Goal: Task Accomplishment & Management: Manage account settings

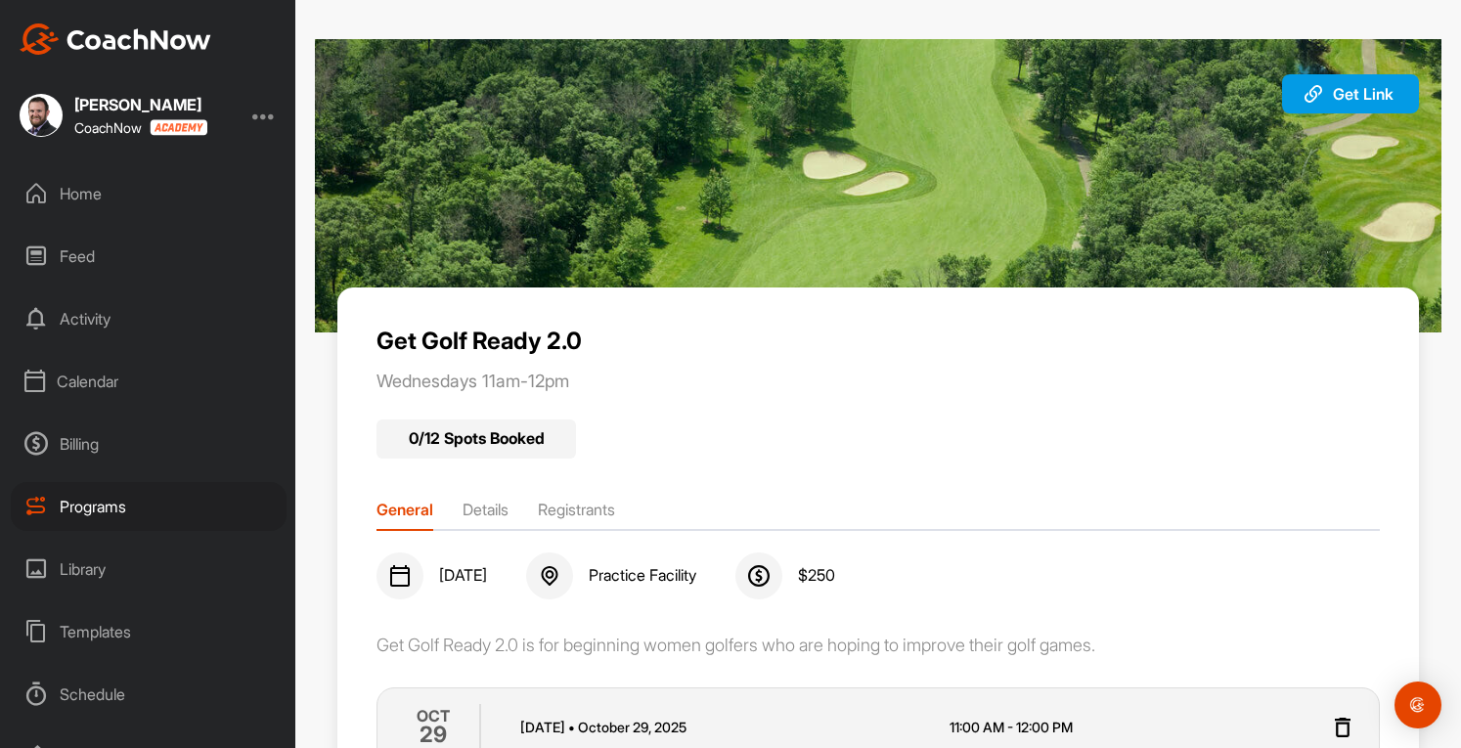
click at [88, 502] on div "Programs" at bounding box center [149, 506] width 276 height 49
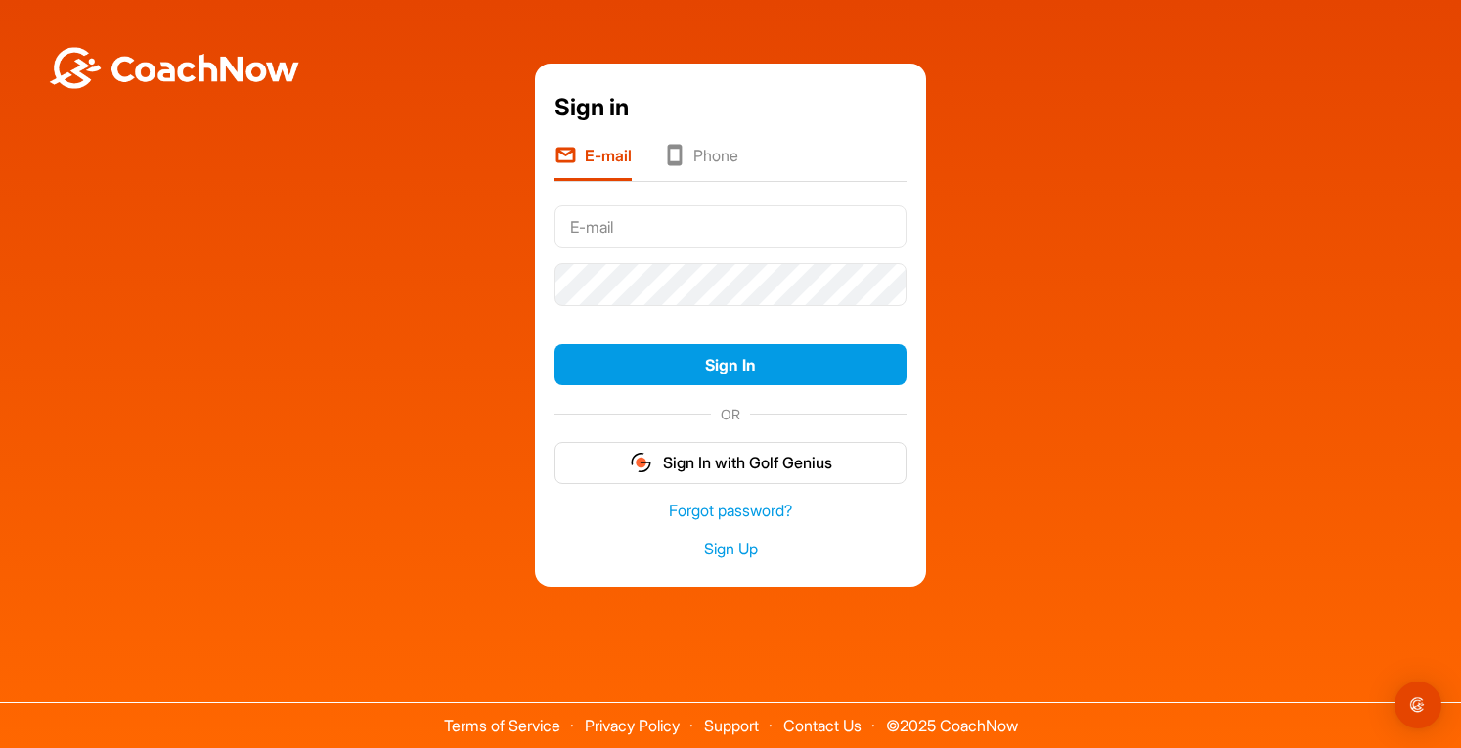
type input "[EMAIL_ADDRESS][DOMAIN_NAME]"
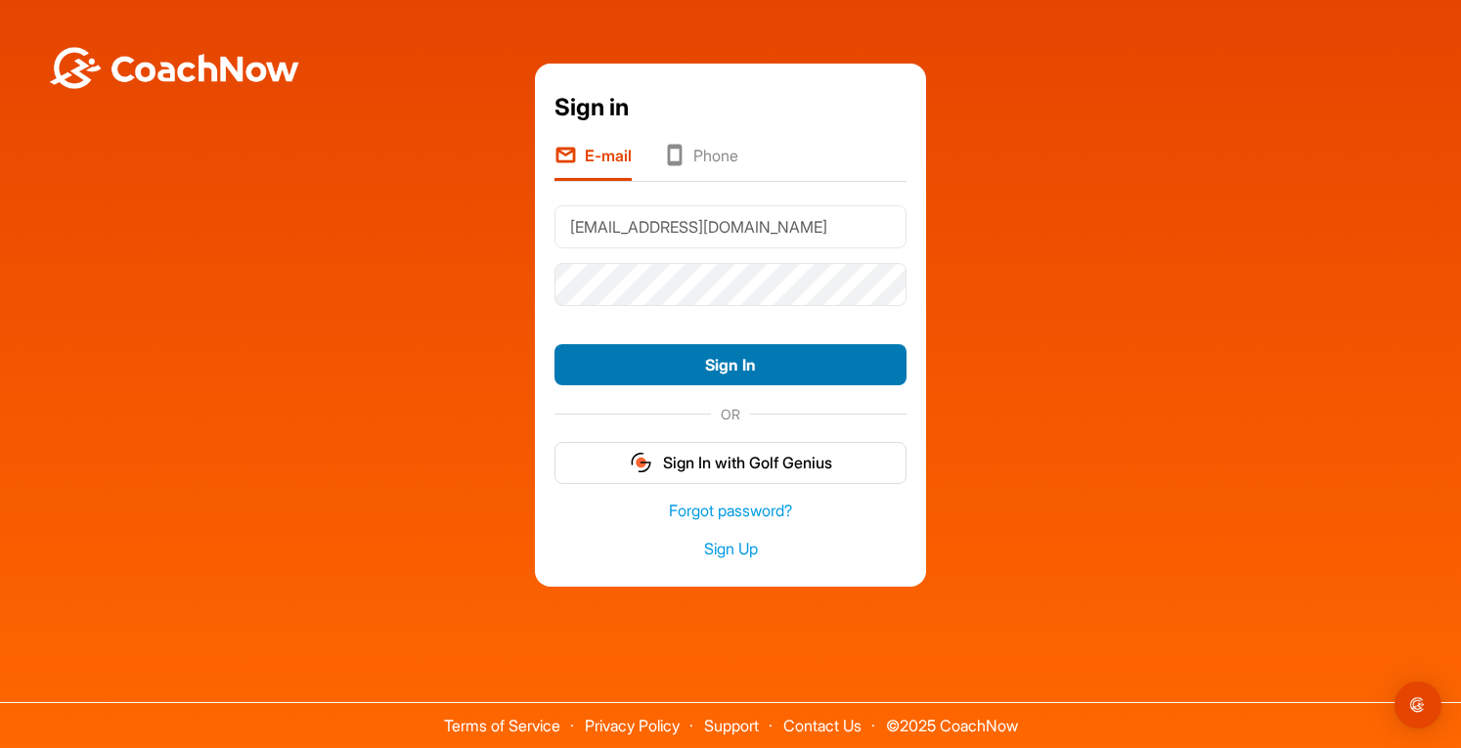
click at [710, 384] on button "Sign In" at bounding box center [731, 365] width 352 height 42
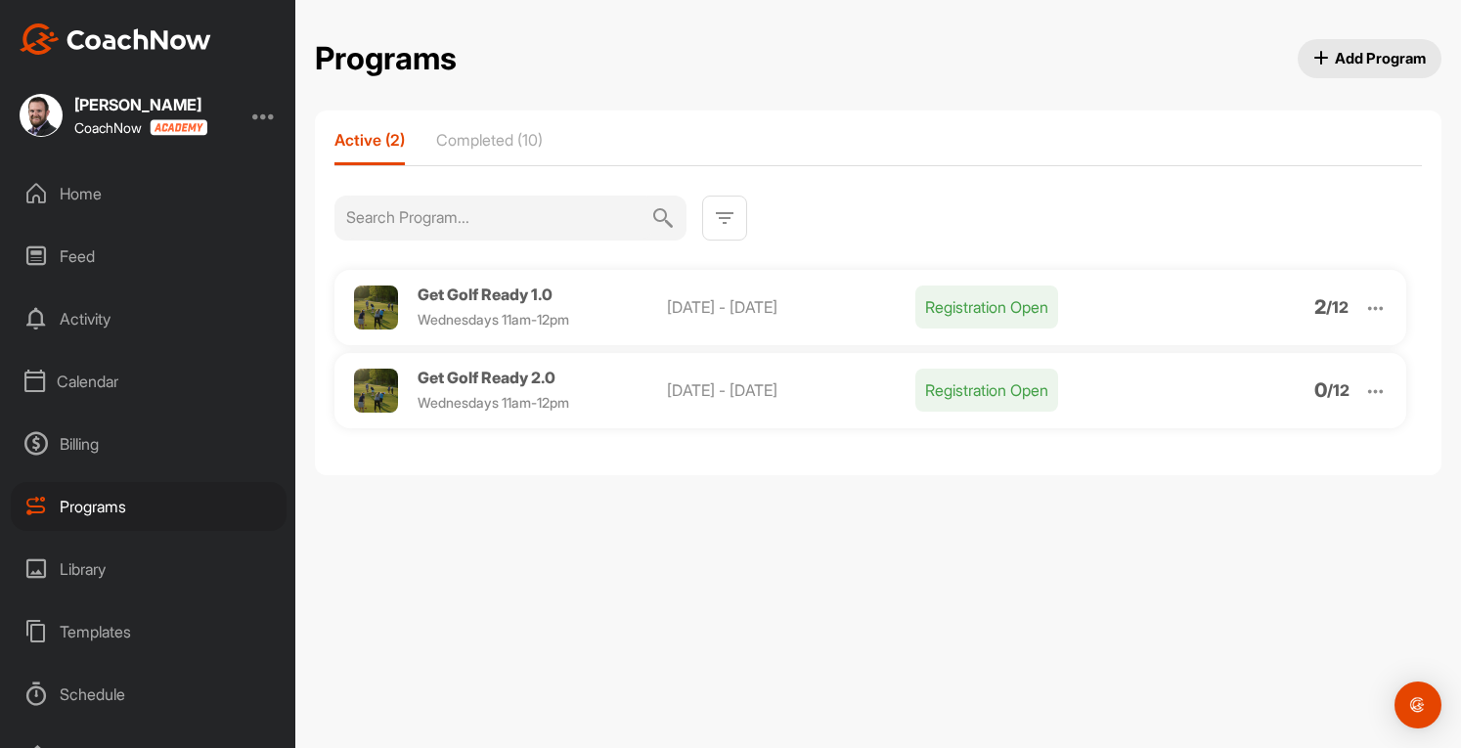
click at [98, 378] on div "Calendar" at bounding box center [149, 381] width 276 height 49
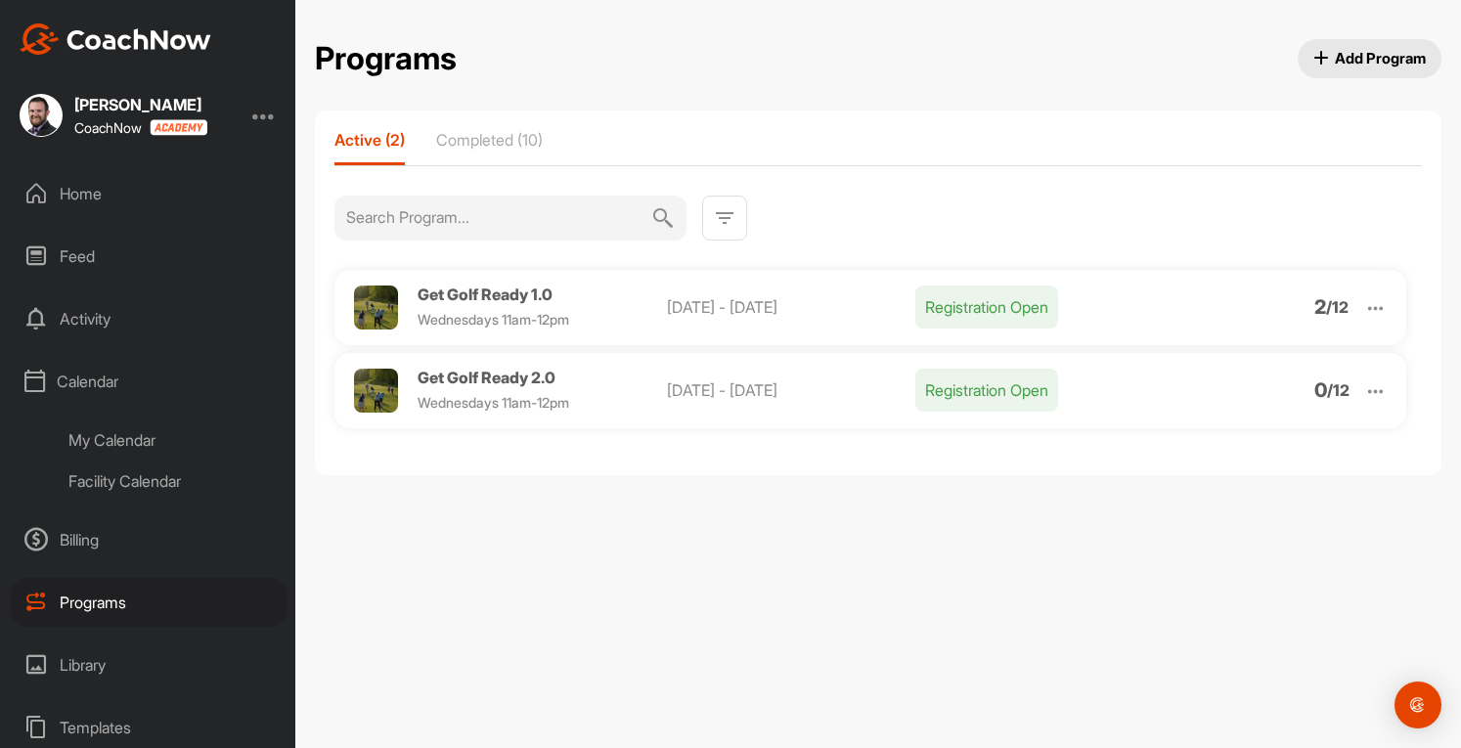
click at [98, 435] on div "My Calendar" at bounding box center [171, 440] width 232 height 41
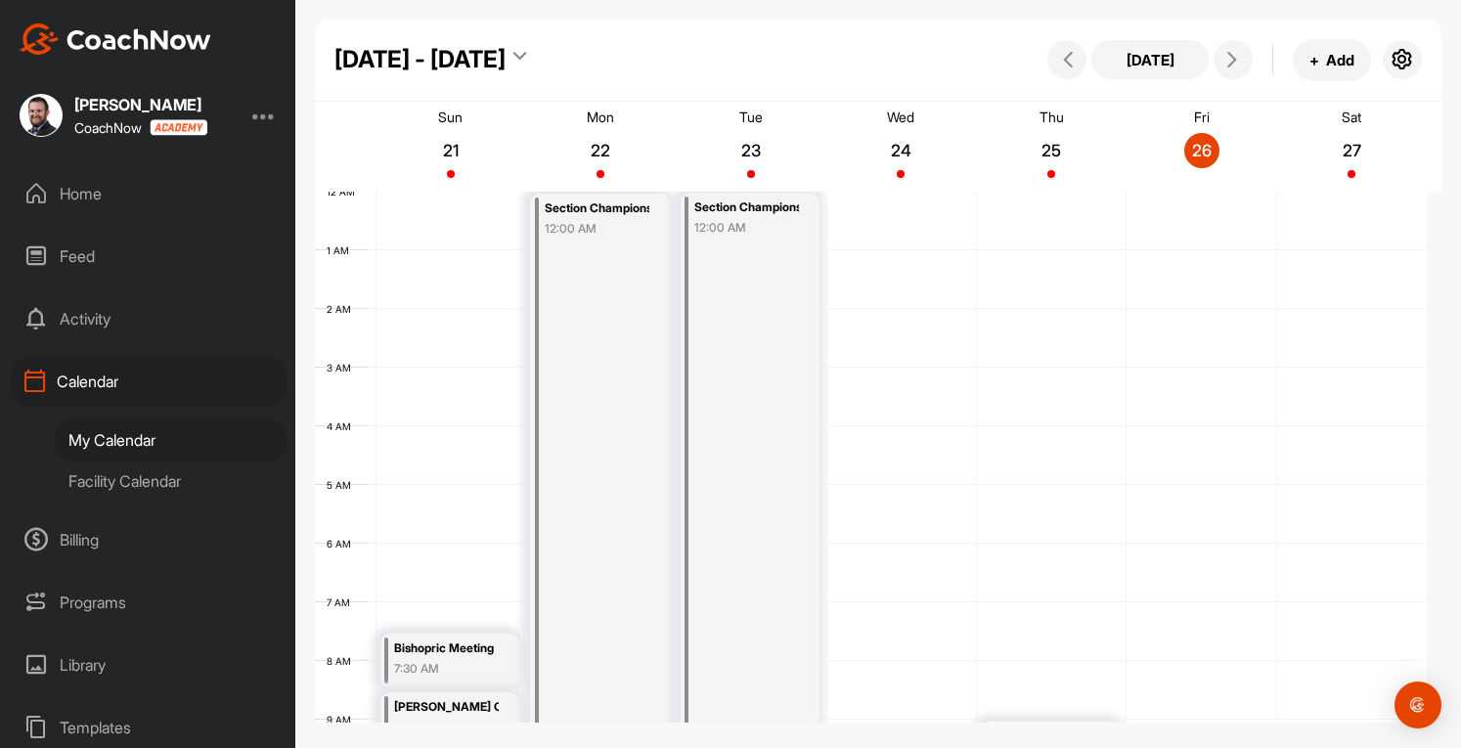
scroll to position [339, 0]
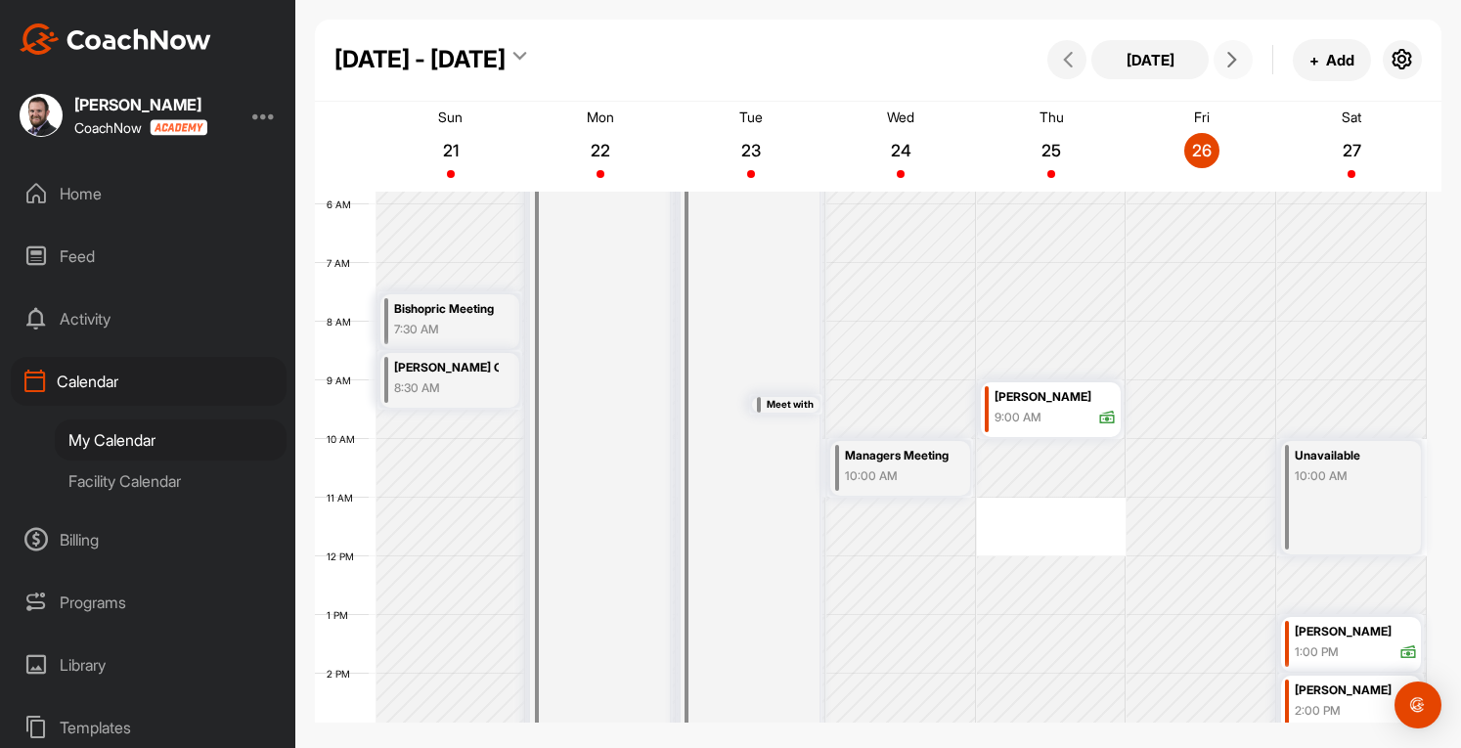
click at [1242, 60] on span at bounding box center [1233, 60] width 23 height 16
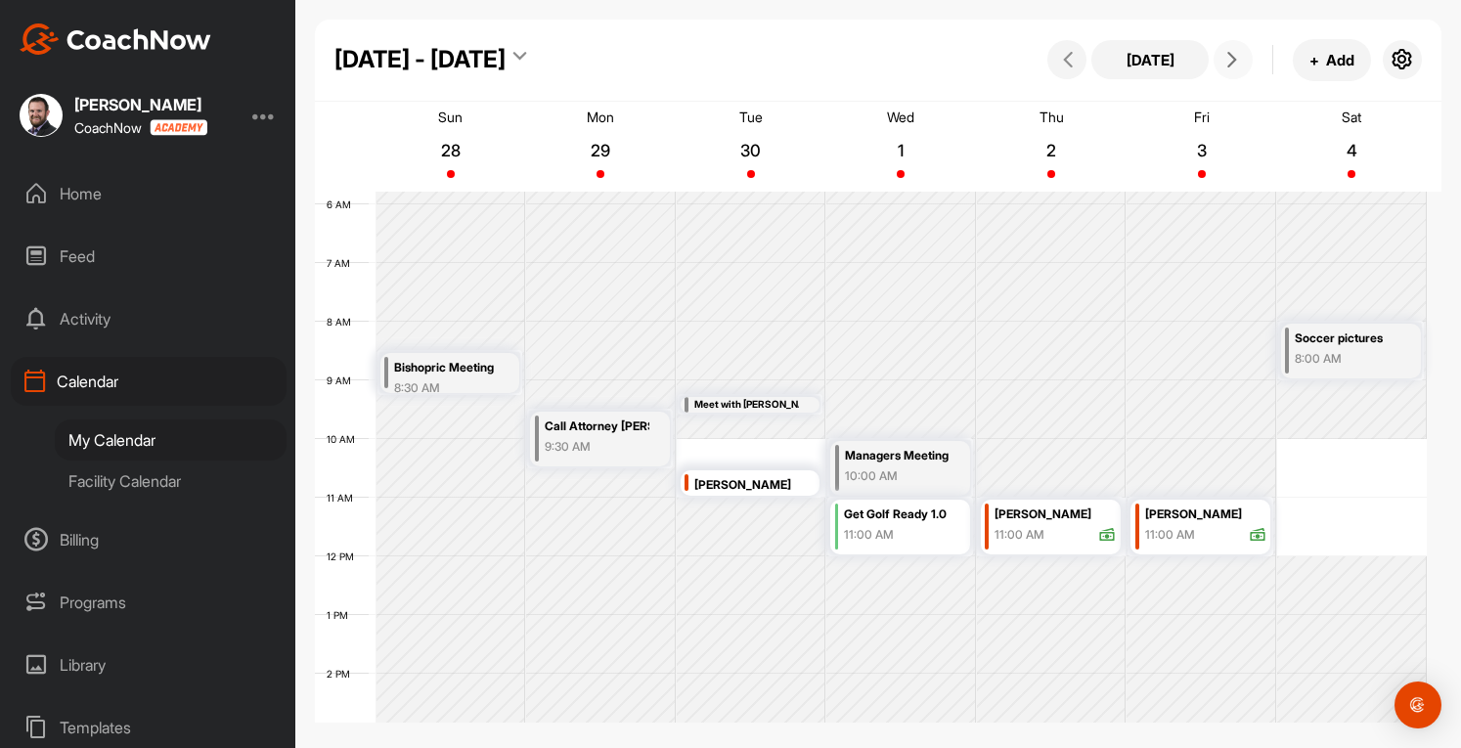
click at [1242, 60] on span at bounding box center [1233, 60] width 23 height 16
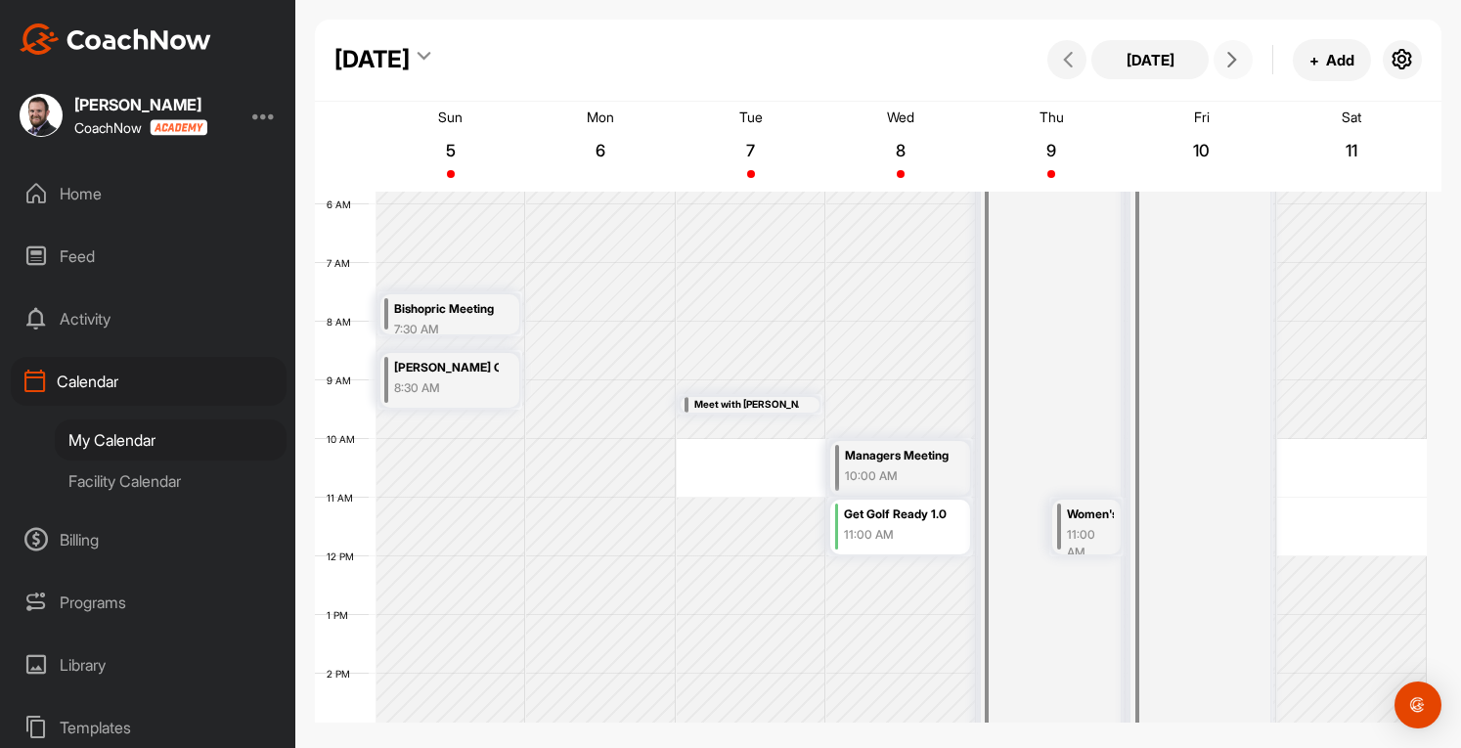
click at [1242, 60] on span at bounding box center [1233, 60] width 23 height 16
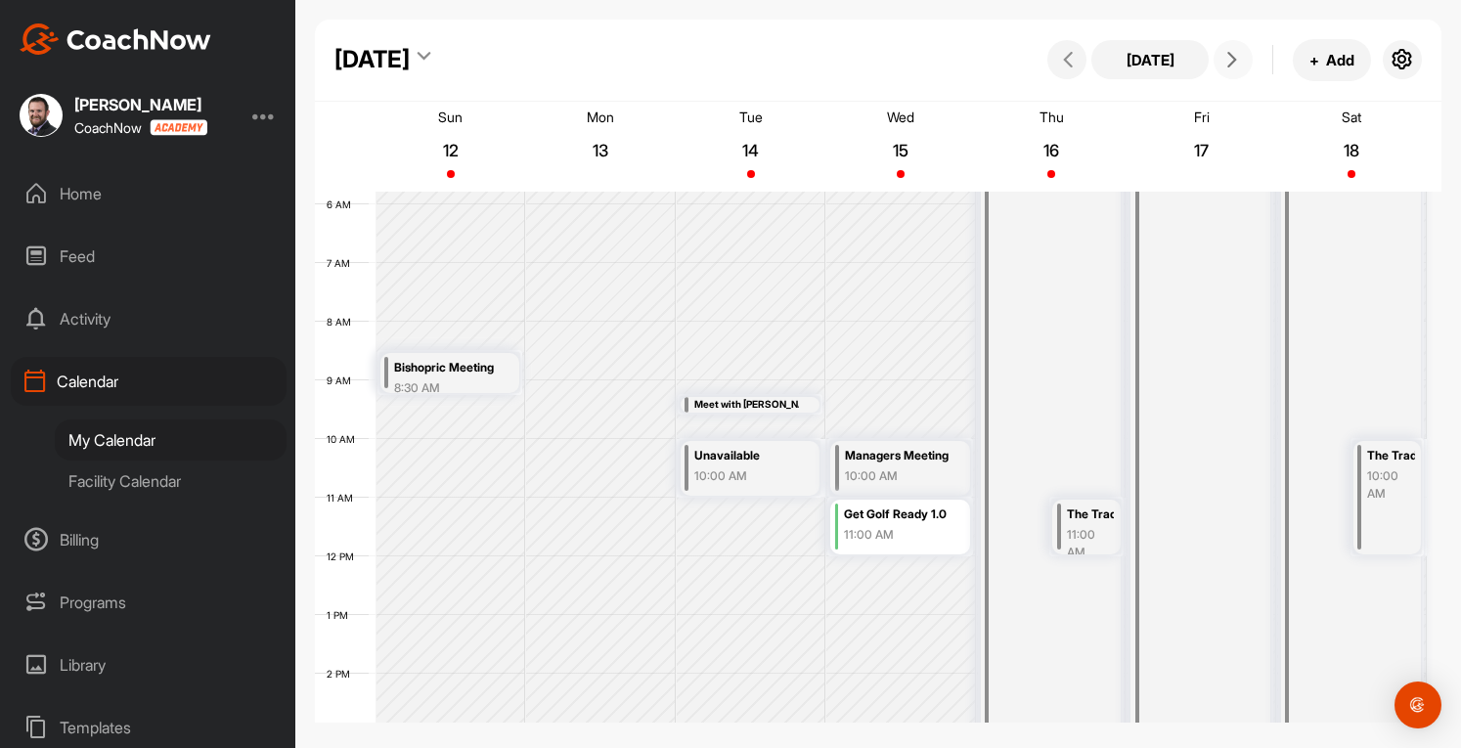
click at [1242, 60] on span at bounding box center [1233, 60] width 23 height 16
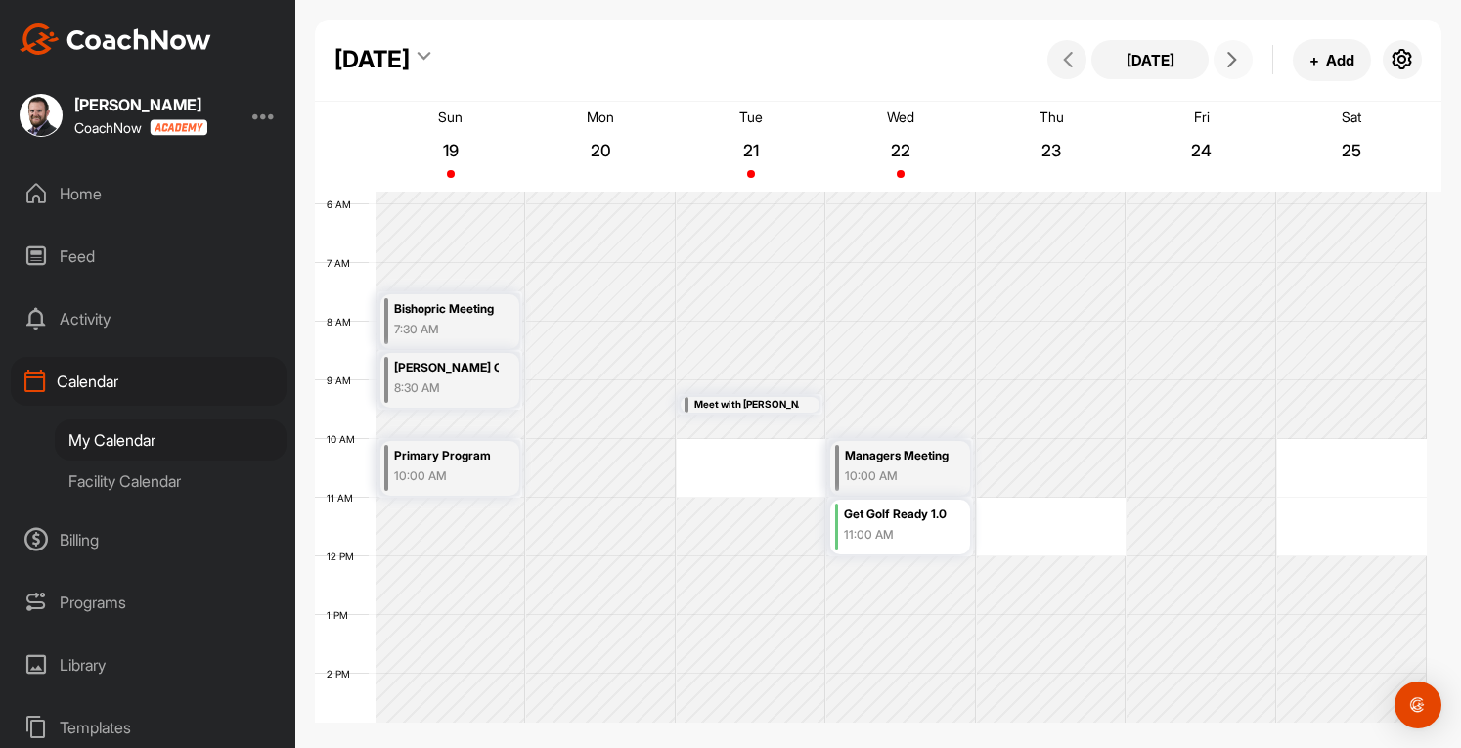
click at [1242, 60] on span at bounding box center [1233, 60] width 23 height 16
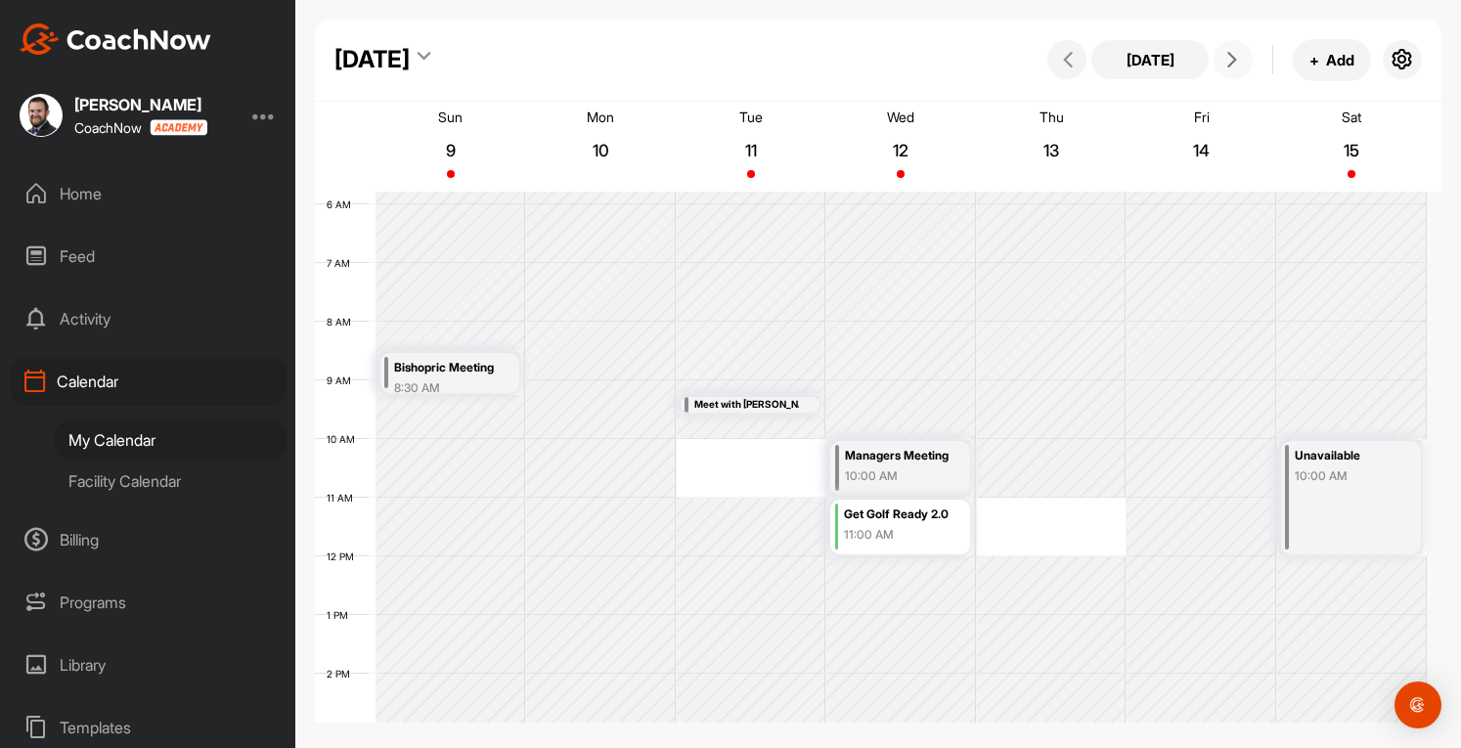
click at [1242, 60] on span at bounding box center [1233, 60] width 23 height 16
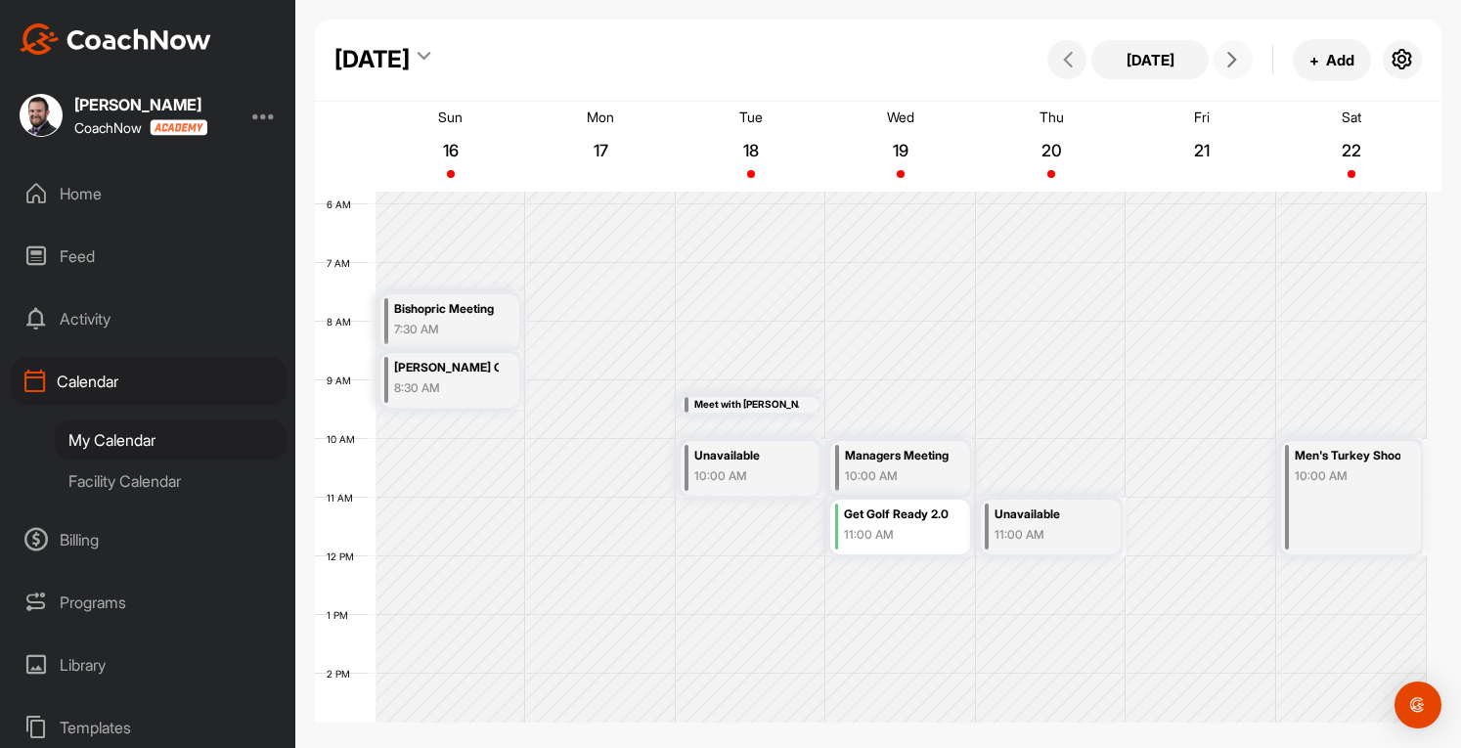
click at [1242, 60] on span at bounding box center [1233, 60] width 23 height 16
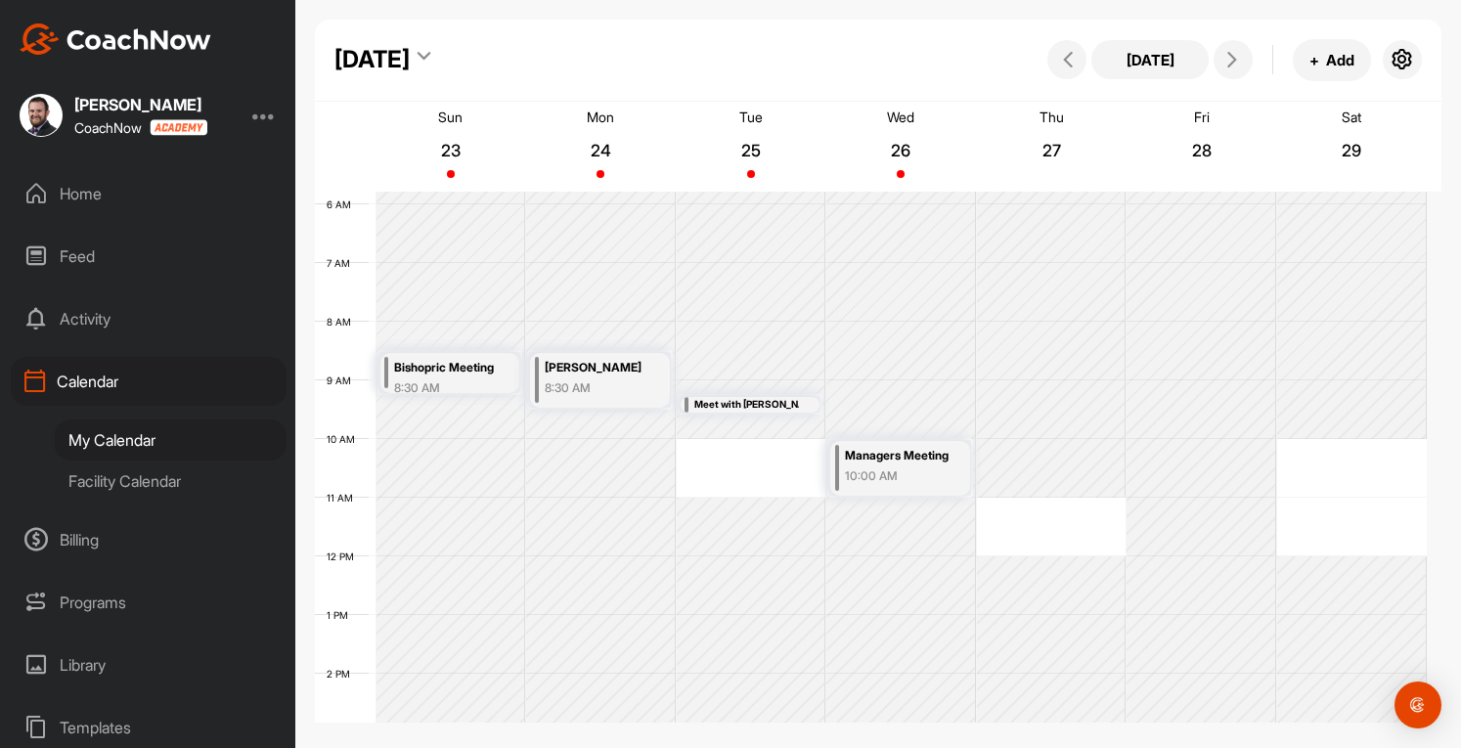
click at [86, 191] on div "Home" at bounding box center [149, 193] width 276 height 49
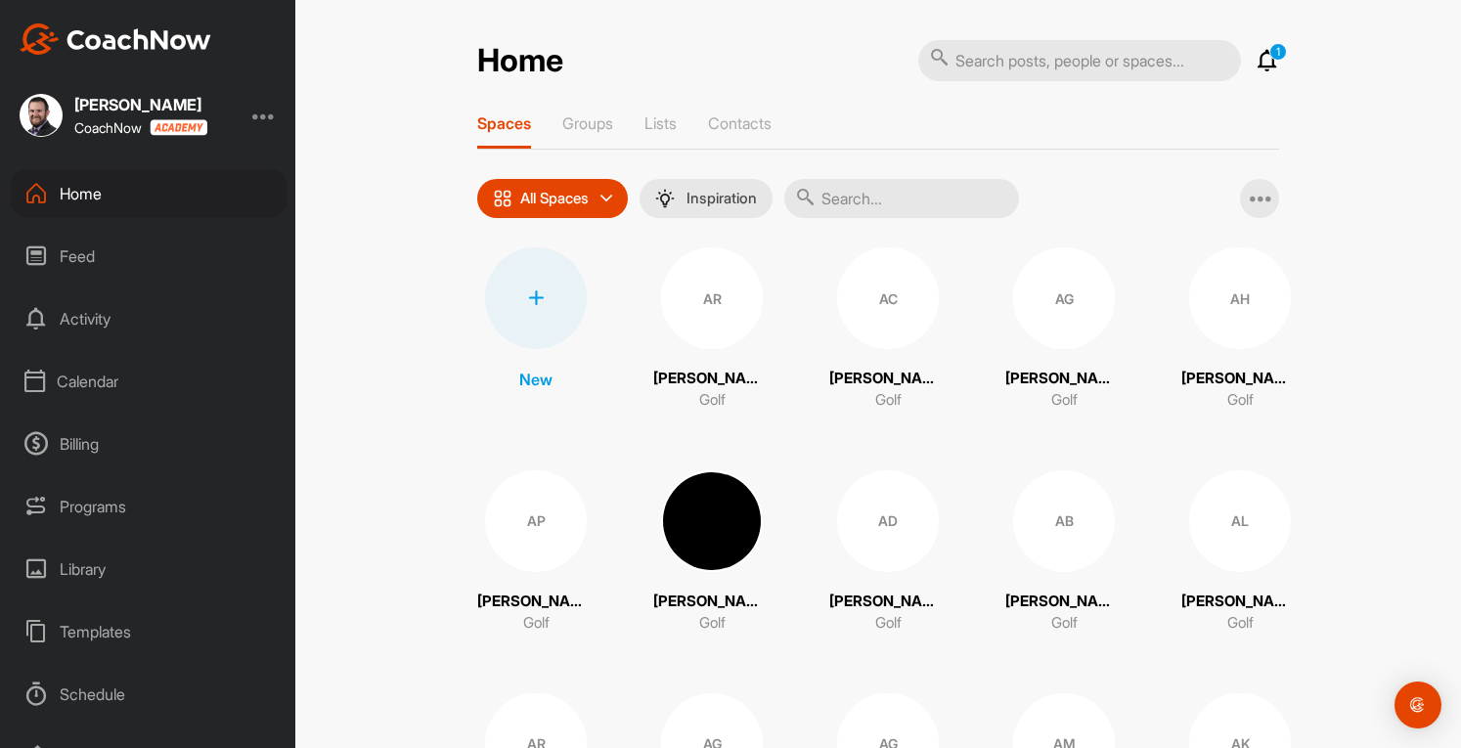
click at [262, 119] on div at bounding box center [263, 115] width 23 height 23
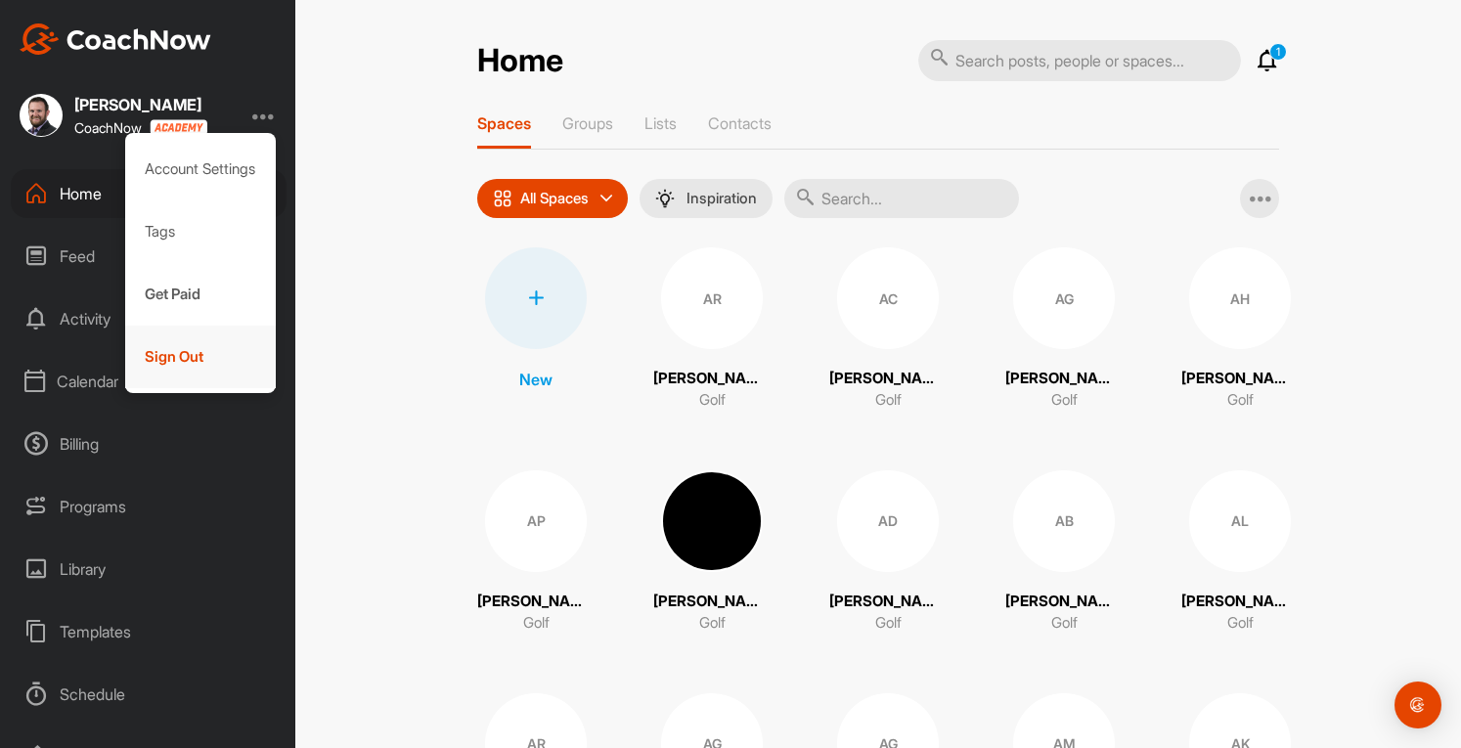
click at [186, 353] on div "Sign Out" at bounding box center [201, 357] width 152 height 63
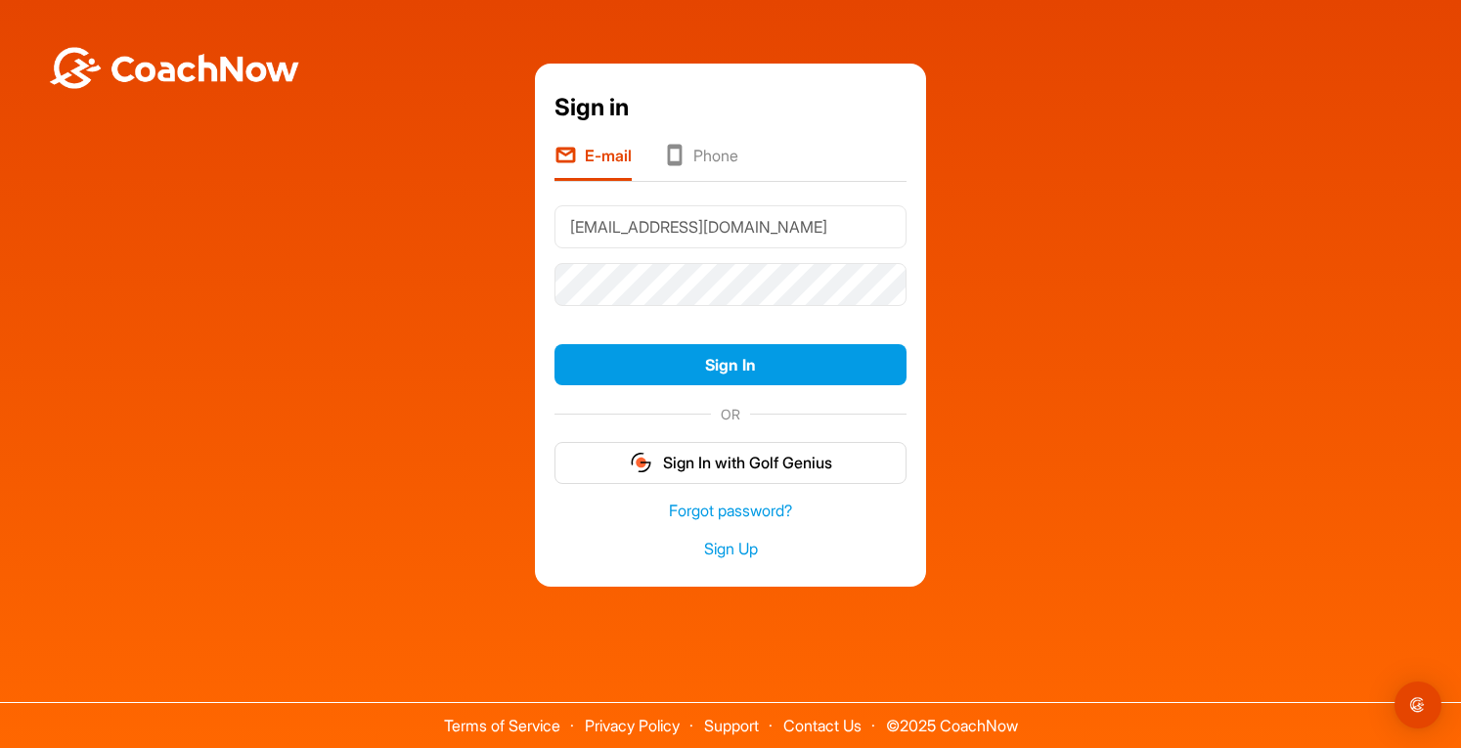
click at [819, 228] on input "[EMAIL_ADDRESS][DOMAIN_NAME]" at bounding box center [731, 226] width 352 height 43
type input "[EMAIL_ADDRESS][DOMAIN_NAME]"
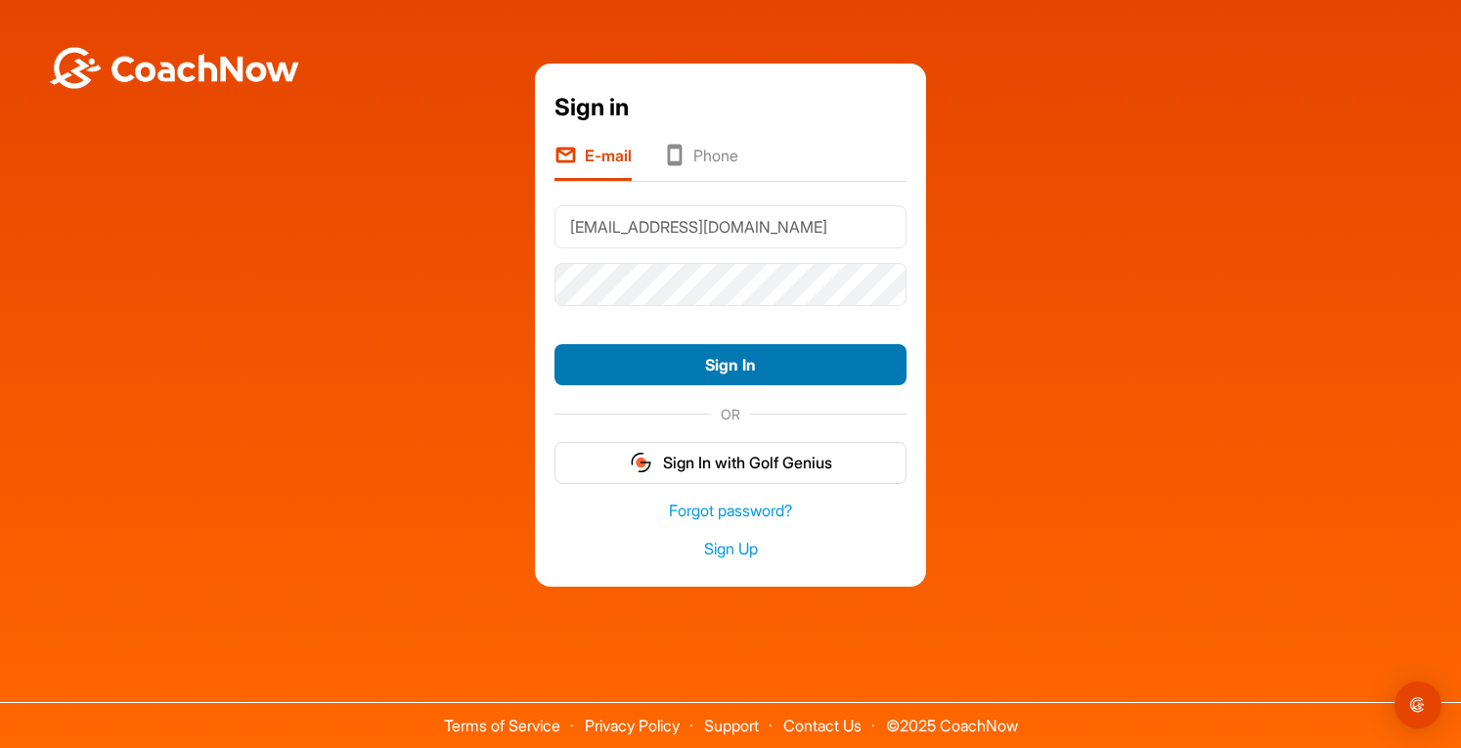
click at [722, 366] on button "Sign In" at bounding box center [731, 365] width 352 height 42
